Goal: Entertainment & Leisure: Consume media (video, audio)

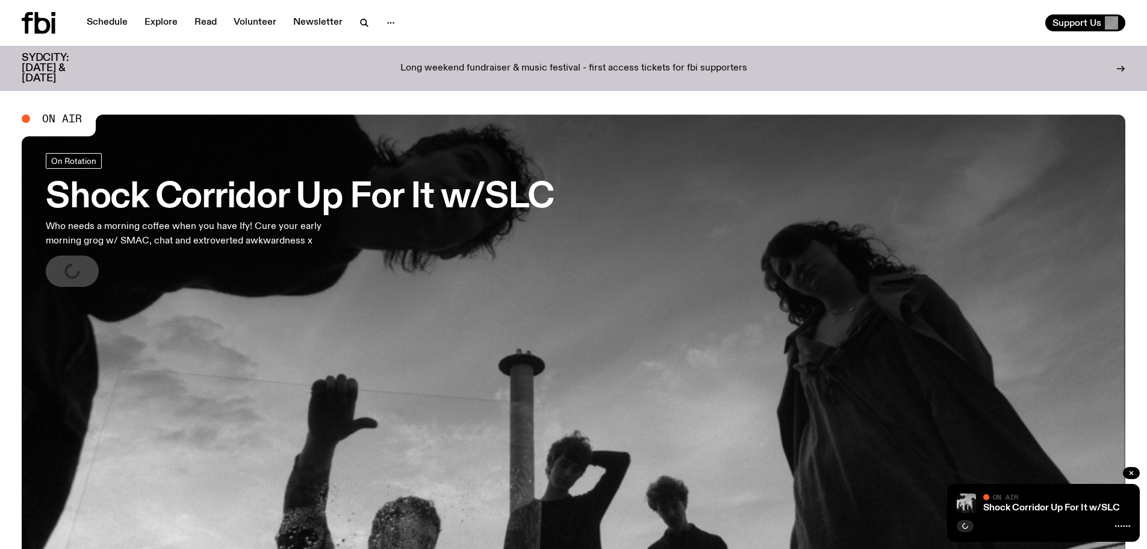
click at [43, 18] on icon at bounding box center [43, 23] width 16 height 22
click at [70, 277] on icon "button" at bounding box center [74, 271] width 14 height 16
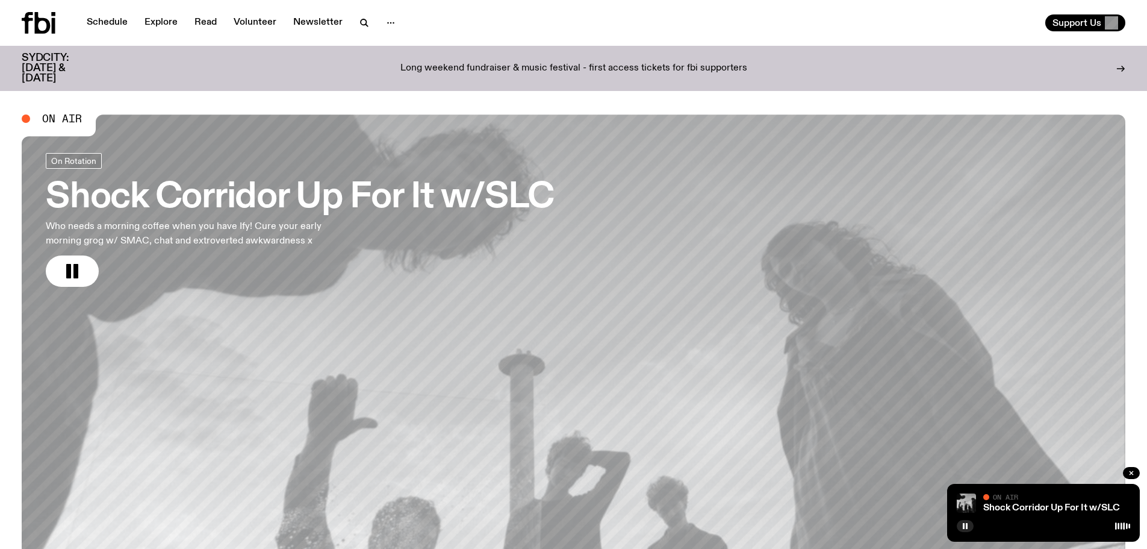
click at [70, 277] on rect "button" at bounding box center [68, 271] width 5 height 14
